Goal: Task Accomplishment & Management: Manage account settings

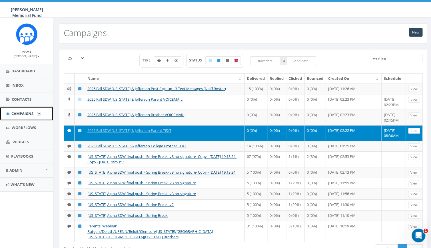
click at [23, 113] on span "Campaigns" at bounding box center [22, 113] width 22 height 5
drag, startPoint x: 391, startPoint y: 59, endPoint x: 353, endPoint y: 59, distance: 38.0
click at [370, 59] on input "washing" at bounding box center [396, 58] width 53 height 9
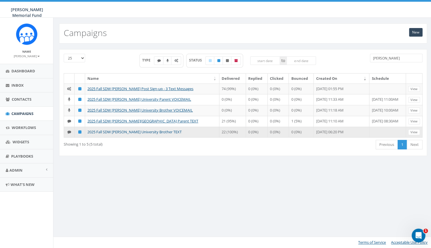
type input "denison"
click at [130, 134] on link "2025 Fall SDW Denison University Brother TEXT" at bounding box center [134, 131] width 94 height 5
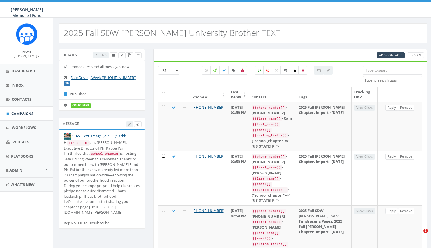
select select
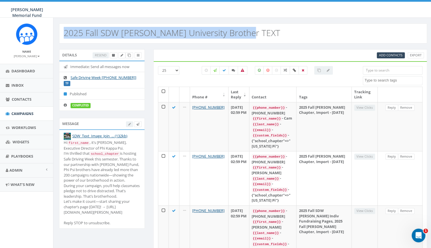
drag, startPoint x: 247, startPoint y: 35, endPoint x: 65, endPoint y: 34, distance: 182.9
click at [65, 34] on div "2025 Fall SDW Denison University Brother TEXT" at bounding box center [243, 33] width 368 height 20
copy h2 "2025 Fall SDW Denison University Brother TEXT"
click at [128, 56] on icon at bounding box center [129, 55] width 3 height 3
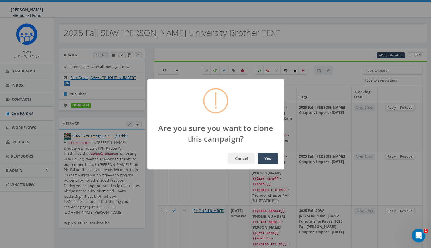
click at [267, 153] on button "Yes" at bounding box center [268, 158] width 20 height 11
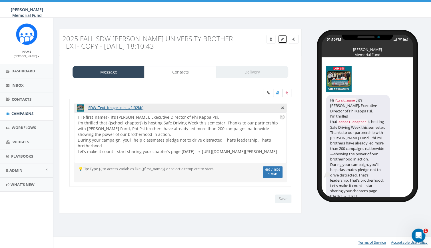
click at [283, 38] on icon at bounding box center [282, 38] width 3 height 3
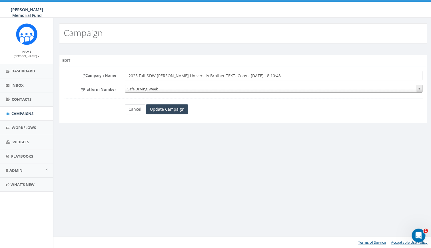
drag, startPoint x: 156, startPoint y: 75, endPoint x: 171, endPoint y: 75, distance: 15.1
click at [171, 75] on input "2025 Fall SDW [PERSON_NAME] University Brother TEXT- Copy - [DATE] 18:10:43" at bounding box center [274, 76] width 298 height 10
type input "2025 Fall SDW Capital University Brother TEXT- Copy - [DATE] 18:10:43"
click at [171, 91] on span "Safe Driving Week" at bounding box center [273, 89] width 297 height 8
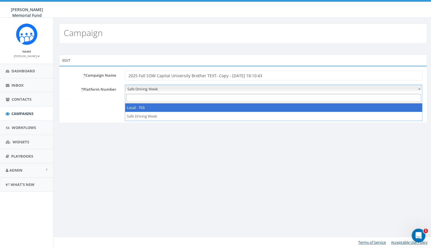
select select "7505828"
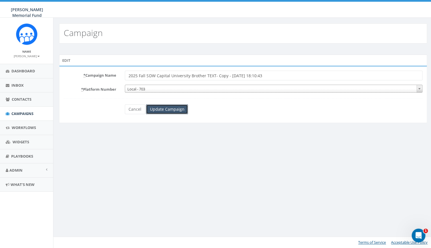
click at [162, 107] on input "Update Campaign" at bounding box center [167, 109] width 42 height 10
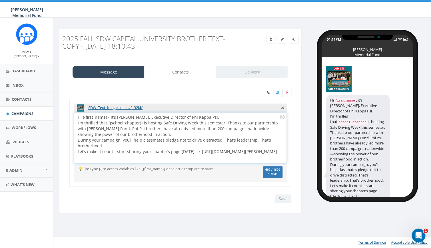
drag, startPoint x: 197, startPoint y: 151, endPoint x: 213, endPoint y: 160, distance: 18.9
click at [213, 160] on div "Hi {{first_name}}, it’s Ron Ransom, Executive Director of Phi Kappa Psi. I’m th…" at bounding box center [180, 138] width 212 height 50
click at [284, 198] on input "Save" at bounding box center [283, 198] width 16 height 9
click at [34, 114] on link "Campaigns" at bounding box center [26, 114] width 53 height 14
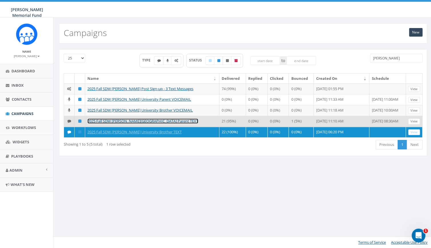
click at [149, 123] on link "2025 Fall SDW [PERSON_NAME][GEOGRAPHIC_DATA] Parent TEXT" at bounding box center [142, 120] width 111 height 5
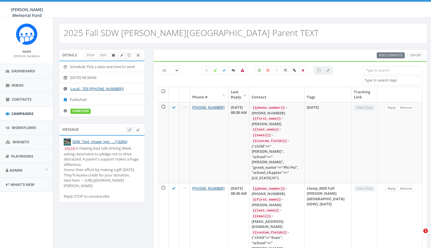
select select
click at [129, 55] on icon at bounding box center [129, 55] width 3 height 3
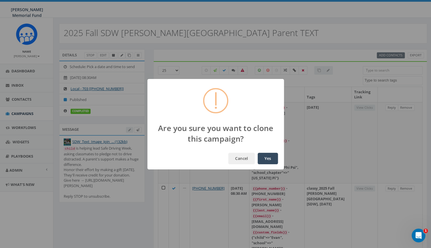
click at [273, 159] on button "Yes" at bounding box center [268, 158] width 20 height 11
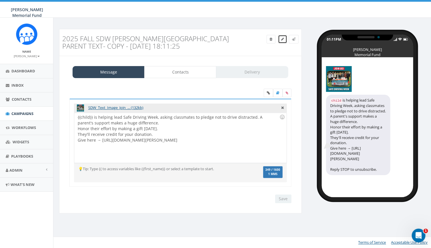
click at [282, 39] on icon at bounding box center [282, 38] width 3 height 3
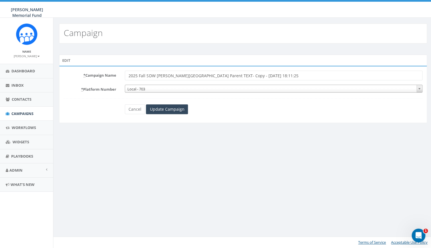
click at [161, 75] on input "2025 Fall SDW [PERSON_NAME][GEOGRAPHIC_DATA] Parent TEXT- Copy - [DATE] 18:11:25" at bounding box center [274, 76] width 298 height 10
drag, startPoint x: 211, startPoint y: 76, endPoint x: 290, endPoint y: 79, distance: 78.3
click at [289, 80] on input "2025 Fall SDW Capital University Parent TEXT- Copy - [DATE] 18:11:25" at bounding box center [274, 76] width 298 height 10
type input "2025 Fall SDW Capital University Parent TEXT"
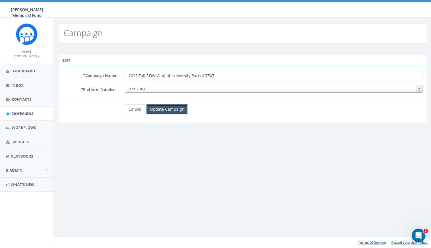
click at [170, 109] on input "Update Campaign" at bounding box center [167, 109] width 42 height 10
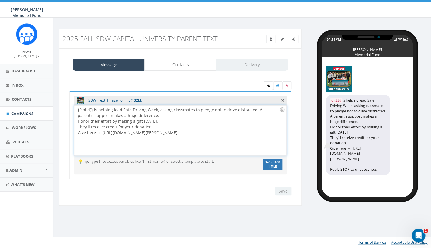
drag, startPoint x: 102, startPoint y: 133, endPoint x: 255, endPoint y: 137, distance: 153.5
click at [255, 137] on div "{{child}} is helping lead Safe Driving Week, asking classmates to pledge not to…" at bounding box center [180, 130] width 212 height 50
click at [285, 191] on input "Save" at bounding box center [283, 191] width 16 height 9
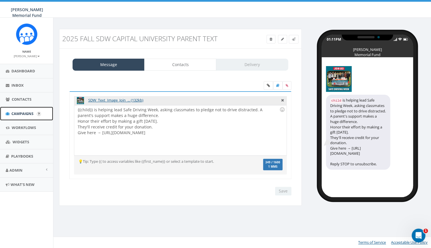
click at [19, 114] on span "Campaigns" at bounding box center [22, 113] width 22 height 5
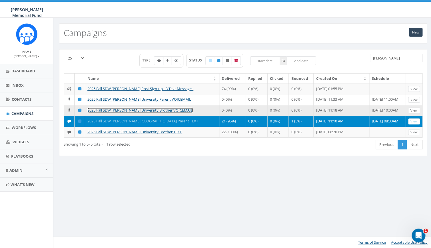
click at [161, 113] on link "2025 Fall SDW [PERSON_NAME] University Brother VOICEMAIL" at bounding box center [139, 109] width 105 height 5
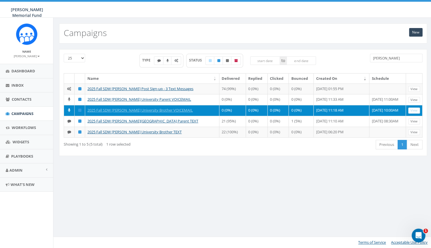
click at [189, 116] on td "2025 Fall SDW Denison University Brother VOICEMAIL" at bounding box center [152, 110] width 134 height 11
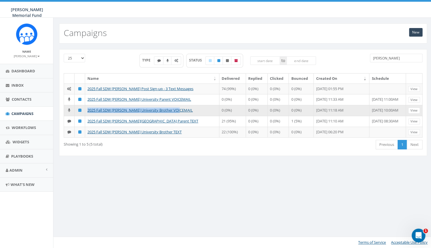
drag, startPoint x: 183, startPoint y: 115, endPoint x: 86, endPoint y: 116, distance: 97.1
click at [86, 116] on td "2025 Fall SDW Denison University Brother VOICEMAIL" at bounding box center [152, 110] width 134 height 11
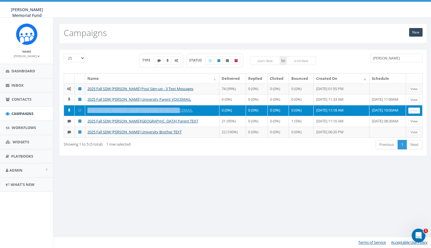
copy link "2025 Fall SDW Denison University Brother VOICEMAIL"
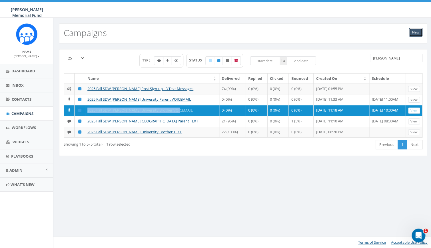
click at [414, 34] on link "New" at bounding box center [415, 32] width 13 height 9
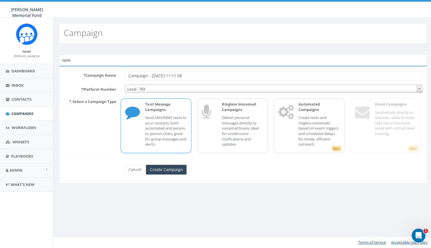
drag, startPoint x: 181, startPoint y: 76, endPoint x: 121, endPoint y: 73, distance: 59.8
click at [125, 73] on input "Campaign - 09/24/2025, 11:11:58" at bounding box center [274, 76] width 298 height 10
click at [165, 76] on input "2025 Fall SDW Denison University Brother VOICEMAIL" at bounding box center [274, 76] width 298 height 10
type input "2025 Fall SDW Capital University Brother VOICEMAIL"
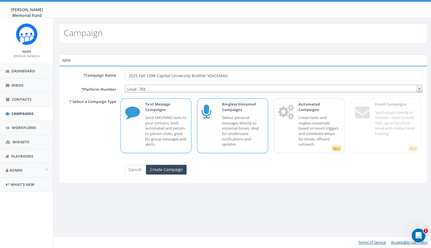
click at [218, 132] on div "Ringless Voicemail Campaigns Deliver personal messages directly to voicemail bo…" at bounding box center [239, 125] width 47 height 48
click at [157, 171] on input "Create Campaign" at bounding box center [166, 170] width 41 height 10
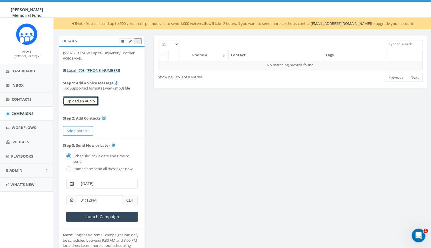
click at [82, 102] on button "Upload an Audio" at bounding box center [81, 100] width 36 height 9
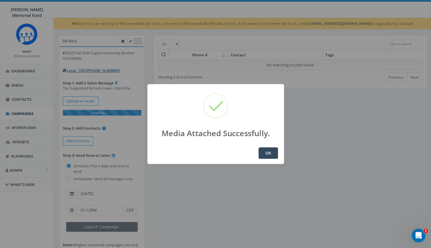
click at [269, 152] on button "OK" at bounding box center [268, 152] width 19 height 11
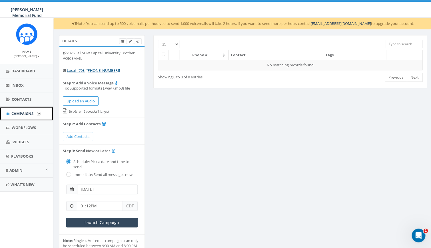
click at [21, 114] on span "Campaigns" at bounding box center [22, 113] width 22 height 5
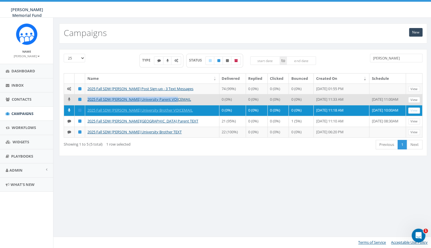
drag, startPoint x: 183, startPoint y: 104, endPoint x: 86, endPoint y: 105, distance: 97.1
click at [86, 105] on td "2025 Fall SDW Denison University Parent VOICEMAIL" at bounding box center [152, 99] width 134 height 11
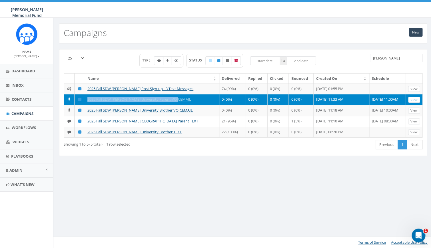
copy link "2025 Fall SDW Denison University Parent VOICEMAIL"
click at [415, 32] on link "New" at bounding box center [415, 32] width 13 height 9
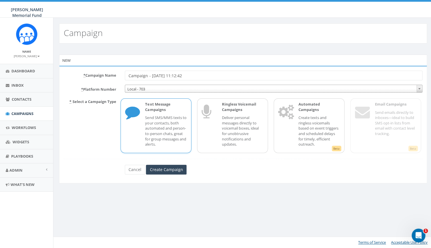
drag, startPoint x: 196, startPoint y: 76, endPoint x: 115, endPoint y: 70, distance: 81.1
click at [125, 71] on input "Campaign - 09/24/2025, 11:12:42" at bounding box center [274, 76] width 298 height 10
click at [159, 77] on input "2025 Fall SDW Denison University Parent VOICEMAIL" at bounding box center [274, 76] width 298 height 10
type input "2025 Fall SDW Capital University Parent VOICEMAIL"
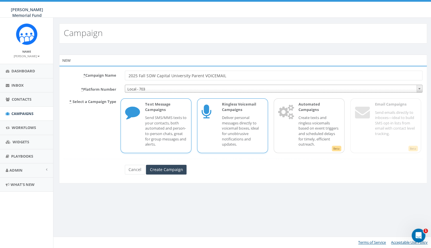
click at [228, 127] on p "Deliver personal messages directly to voicemail boxes, ideal for unobtrusive no…" at bounding box center [243, 131] width 42 height 32
click at [171, 168] on input "Create Campaign" at bounding box center [166, 170] width 41 height 10
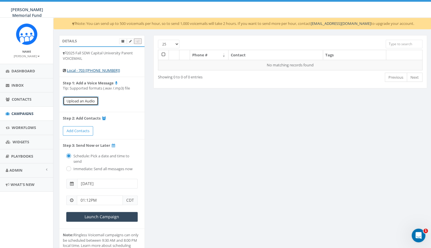
click at [84, 100] on button "Upload an Audio" at bounding box center [81, 100] width 36 height 9
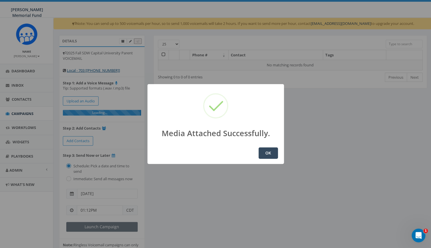
click at [268, 154] on button "OK" at bounding box center [268, 152] width 19 height 11
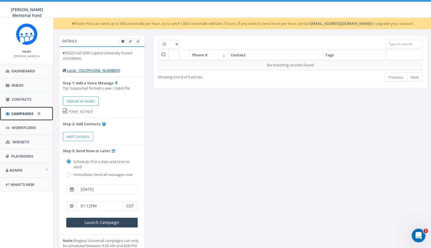
click at [29, 111] on span "Campaigns" at bounding box center [22, 113] width 22 height 5
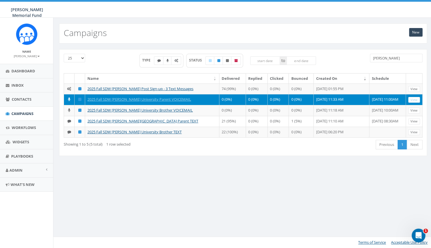
click at [370, 55] on input "[PERSON_NAME]" at bounding box center [396, 58] width 53 height 9
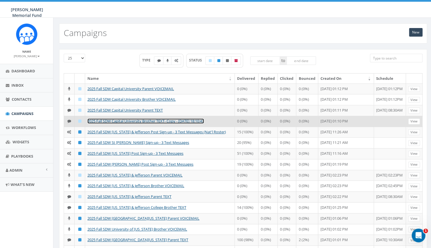
click at [150, 123] on link "2025 Fall SDW Capital University Brother TEXT- Copy - [DATE] 18:10:43" at bounding box center [145, 120] width 117 height 5
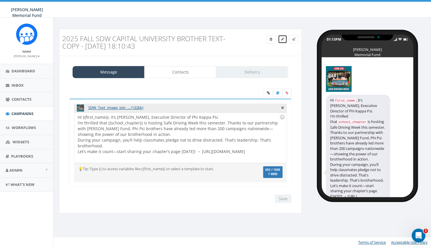
click at [282, 40] on icon at bounding box center [282, 38] width 3 height 3
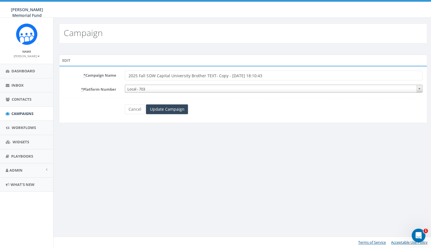
drag, startPoint x: 213, startPoint y: 75, endPoint x: 292, endPoint y: 79, distance: 79.0
click at [292, 79] on input "2025 Fall SDW Capital University Brother TEXT- Copy - [DATE] 18:10:43" at bounding box center [274, 76] width 298 height 10
type input "2025 Fall SDW Capital University Brother TEXT"
click at [169, 107] on input "Update Campaign" at bounding box center [167, 109] width 42 height 10
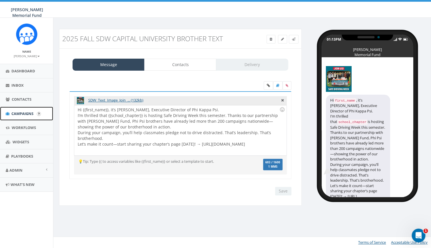
click at [16, 115] on span "Campaigns" at bounding box center [22, 113] width 22 height 5
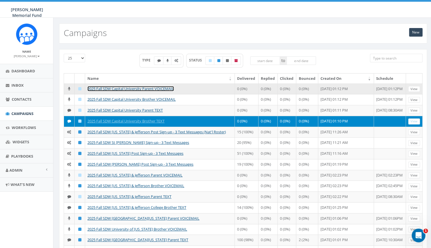
click at [109, 90] on link "2025 Fall SDW Capital University Parent VOICEMAIL" at bounding box center [130, 88] width 87 height 5
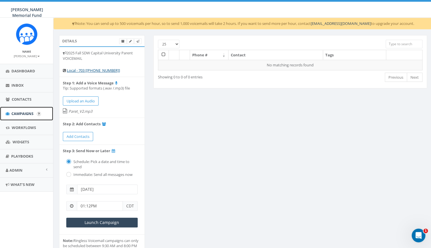
click at [25, 112] on span "Campaigns" at bounding box center [22, 113] width 22 height 5
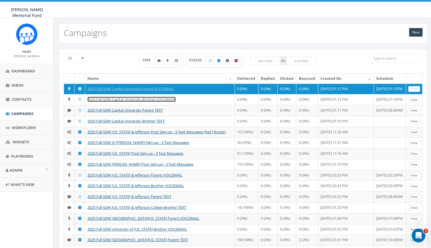
click at [151, 102] on link "2025 Fall SDW Capital University Brother VOICEMAIL" at bounding box center [131, 99] width 88 height 5
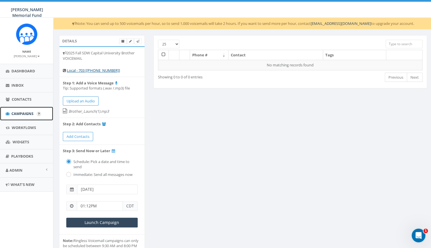
click at [26, 112] on span "Campaigns" at bounding box center [22, 113] width 22 height 5
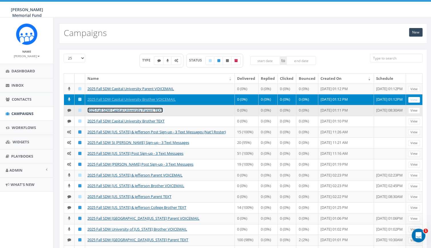
click at [134, 113] on link "2025 Fall SDW Capital University Parent TEXT" at bounding box center [124, 109] width 75 height 5
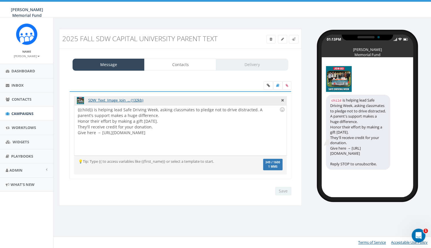
click at [156, 115] on div "{{child}} is helping lead Safe Driving Week, asking classmates to pledge not to…" at bounding box center [180, 130] width 212 height 50
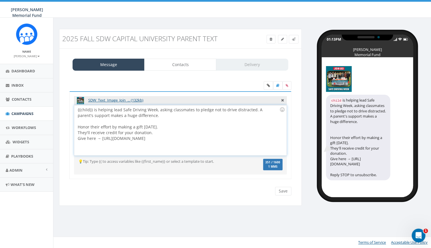
click at [162, 127] on div "{{child}} is helping lead Safe Driving Week, asking classmates to pledge not to…" at bounding box center [180, 130] width 212 height 50
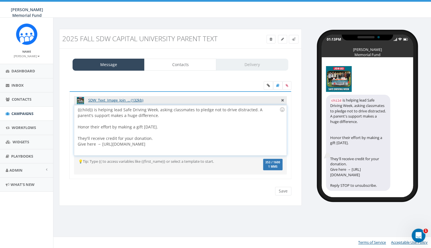
click at [156, 139] on div "{{child}} is helping lead Safe Driving Week, asking classmates to pledge not to…" at bounding box center [180, 130] width 212 height 50
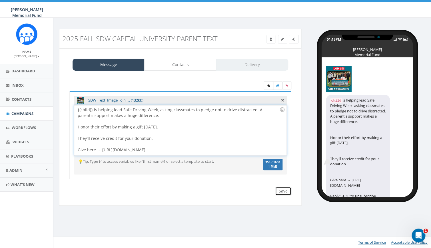
click at [282, 191] on input "Save" at bounding box center [283, 191] width 16 height 9
click at [105, 125] on div at bounding box center [179, 123] width 202 height 11
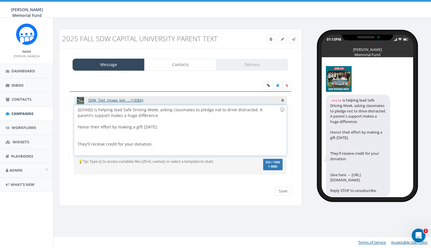
click at [96, 135] on div at bounding box center [179, 135] width 202 height 11
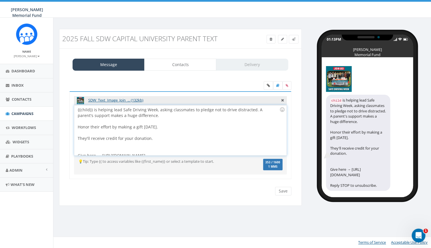
click at [90, 149] on div at bounding box center [179, 146] width 202 height 11
click at [285, 190] on input "Save" at bounding box center [283, 191] width 16 height 9
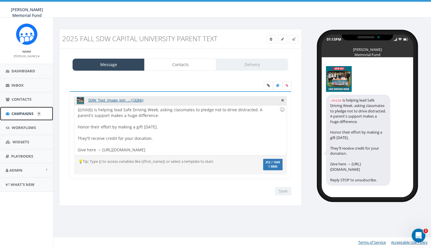
click at [17, 115] on span "Campaigns" at bounding box center [22, 113] width 22 height 5
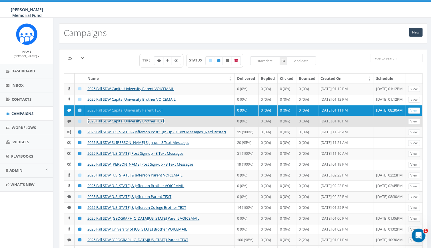
click at [138, 123] on link "2025 Fall SDW Capital University Brother TEXT" at bounding box center [125, 120] width 77 height 5
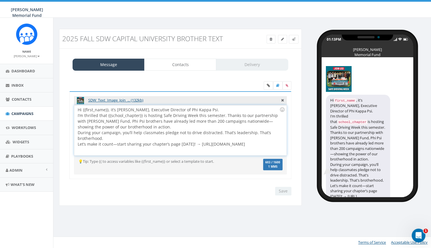
click at [210, 110] on div "Hi {{first_name}}, it’s Ron Ransom, Executive Director of Phi Kappa Psi. I’m th…" at bounding box center [180, 130] width 212 height 50
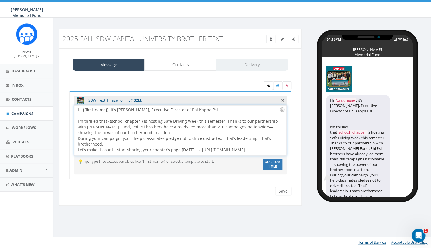
click at [161, 130] on div "Hi {{first_name}}, it’s Ron Ransom, Executive Director of Phi Kappa Psi. I’m th…" at bounding box center [180, 130] width 212 height 50
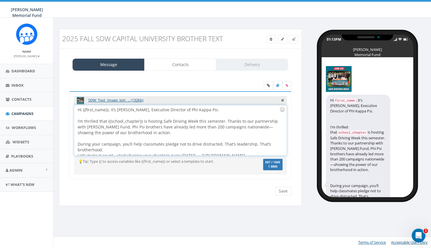
scroll to position [11, 0]
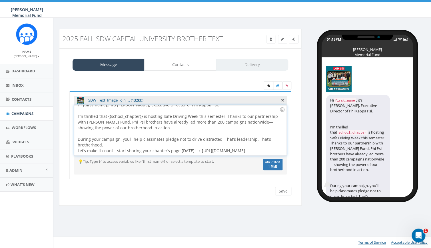
click at [113, 138] on div "Hi {{first_name}}, it’s Ron Ransom, Executive Director of Phi Kappa Psi. I’m th…" at bounding box center [180, 130] width 212 height 50
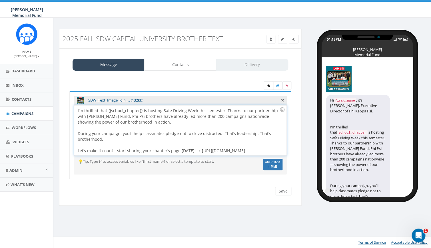
scroll to position [16, 0]
click at [283, 192] on input "Save" at bounding box center [283, 191] width 16 height 9
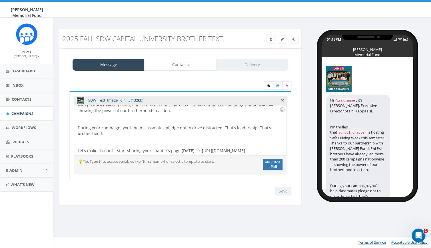
scroll to position [33, 0]
click at [93, 140] on div at bounding box center [179, 141] width 202 height 11
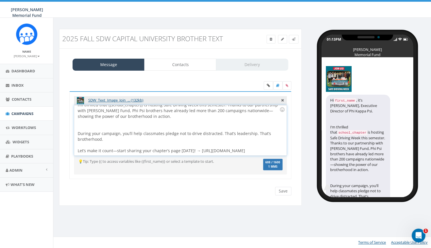
click at [89, 122] on div at bounding box center [179, 124] width 202 height 11
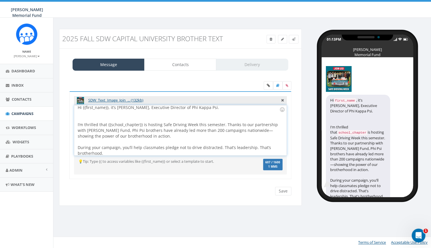
scroll to position [0, 0]
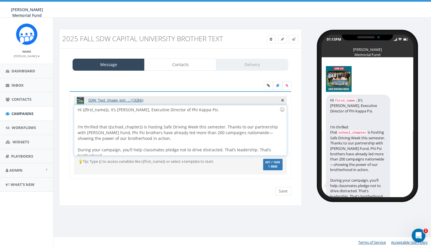
click at [85, 122] on div at bounding box center [179, 118] width 202 height 11
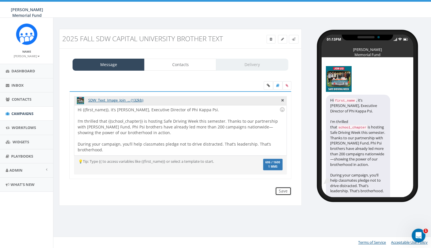
click at [283, 191] on input "Save" at bounding box center [283, 191] width 16 height 9
click at [19, 114] on span "Campaigns" at bounding box center [22, 113] width 22 height 5
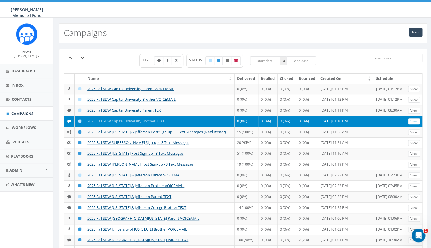
click at [386, 57] on input "search" at bounding box center [396, 58] width 53 height 9
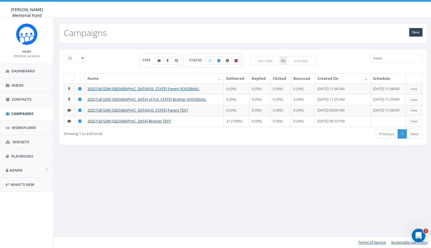
type input "miami"
drag, startPoint x: 386, startPoint y: 56, endPoint x: 357, endPoint y: 57, distance: 29.1
click at [370, 58] on input "miami" at bounding box center [396, 58] width 53 height 9
